Goal: Share content

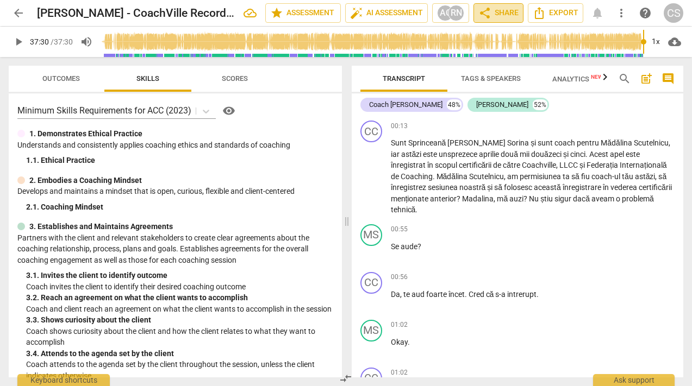
click at [506, 14] on span "share Share" at bounding box center [498, 13] width 40 height 13
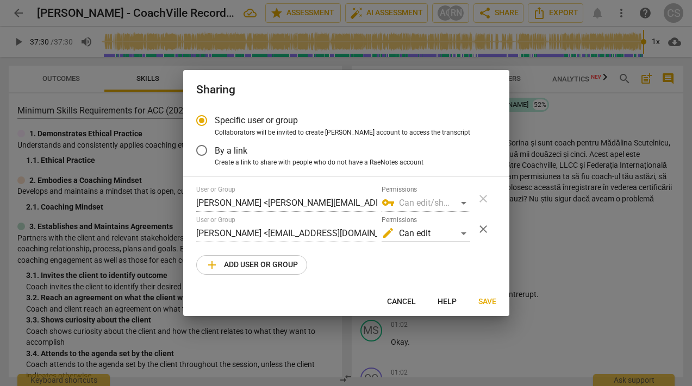
click at [406, 302] on span "Cancel" at bounding box center [401, 302] width 29 height 11
radio input "false"
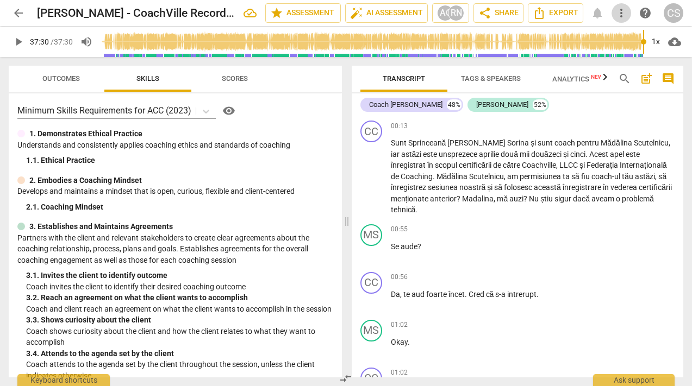
click at [621, 10] on span "more_vert" at bounding box center [621, 13] width 13 height 13
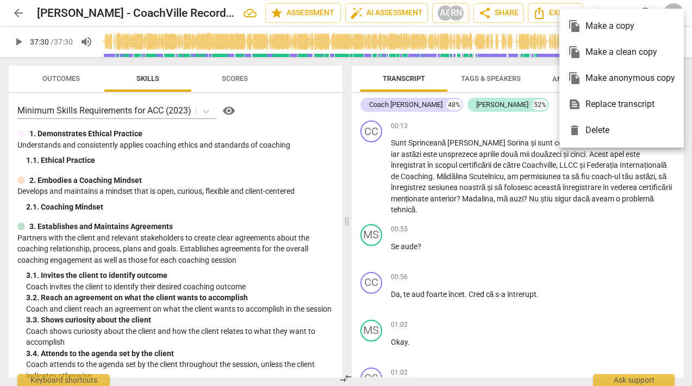
click at [493, 14] on div at bounding box center [346, 193] width 692 height 386
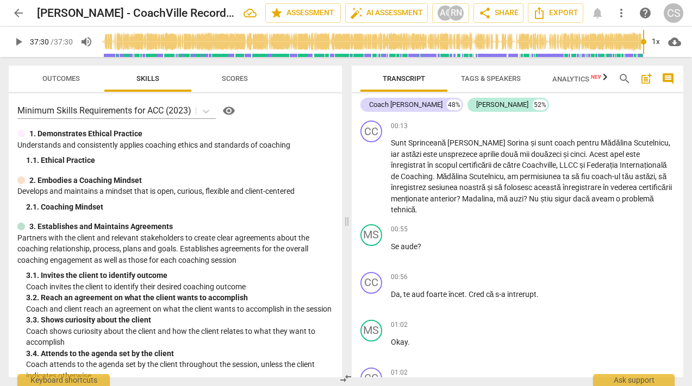
click at [493, 14] on span "share Share" at bounding box center [498, 13] width 40 height 13
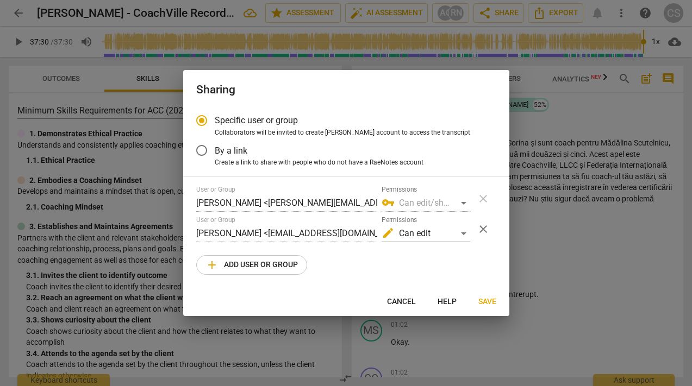
radio input "false"
click at [267, 160] on span "Create a link to share with people who do not have a RaeNotes account" at bounding box center [319, 163] width 209 height 10
click at [0, 0] on input "Create a link to share with people who do not have a RaeNotes account" at bounding box center [0, 0] width 0 height 0
radio input "true"
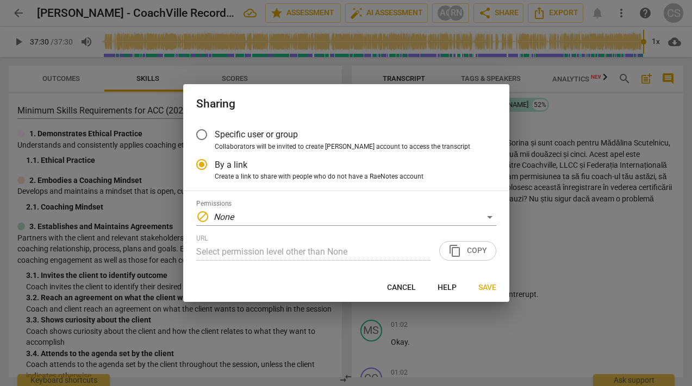
click at [455, 254] on div "URL Select permission level other than None content_copy Copy" at bounding box center [346, 248] width 300 height 26
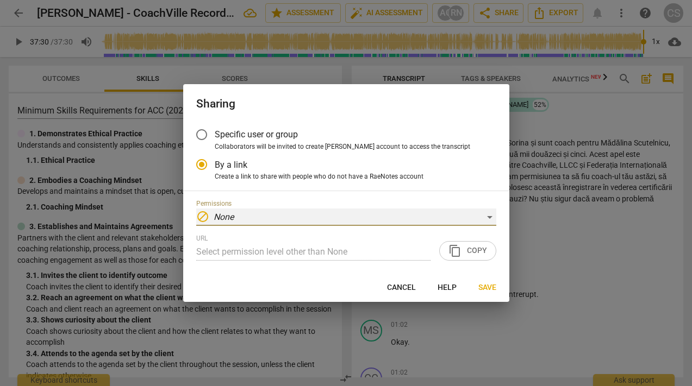
click at [410, 215] on div "block None" at bounding box center [346, 217] width 300 height 17
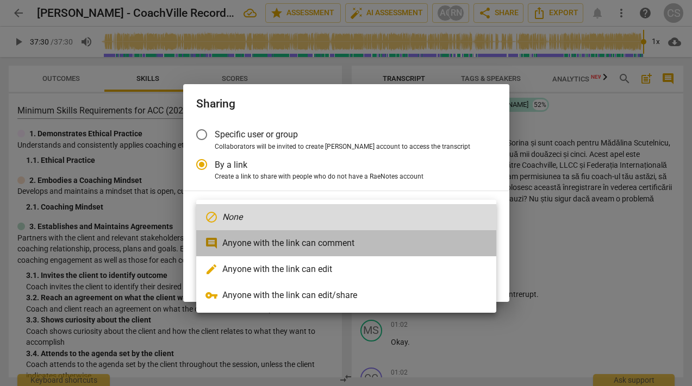
click at [329, 245] on li "comment Anyone with the link can comment" at bounding box center [346, 243] width 300 height 26
type input "[URL][DOMAIN_NAME]"
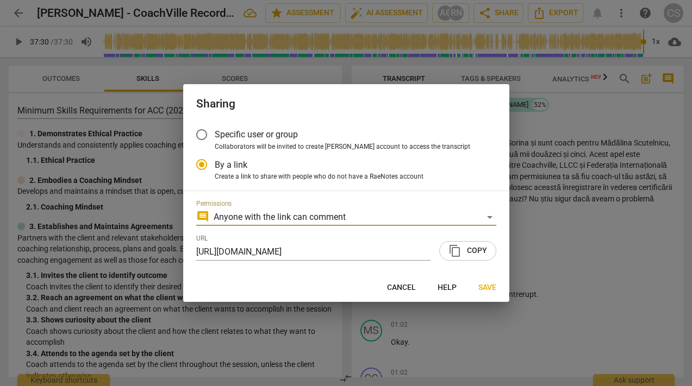
click at [461, 249] on span "content_copy" at bounding box center [454, 251] width 13 height 13
click at [411, 284] on span "Cancel" at bounding box center [401, 288] width 29 height 11
radio input "false"
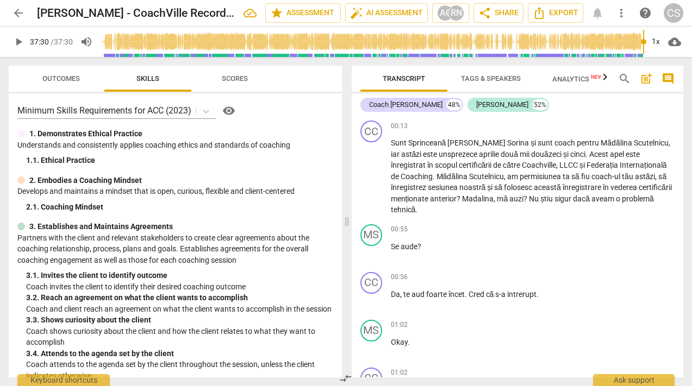
type input "2250"
